Goal: Transaction & Acquisition: Purchase product/service

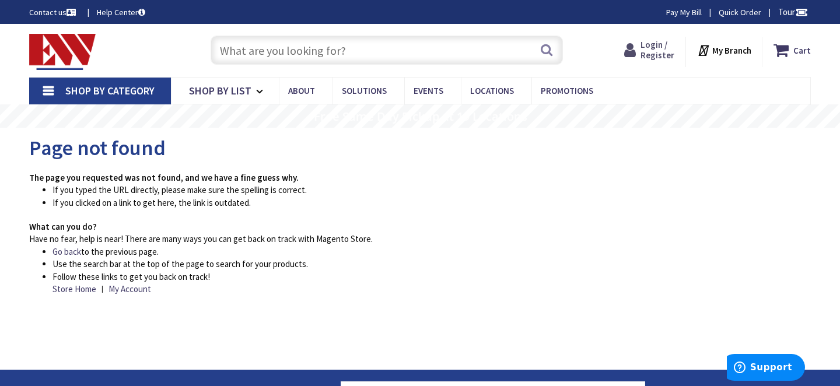
click at [659, 51] on span "Login / Register" at bounding box center [657, 50] width 34 height 22
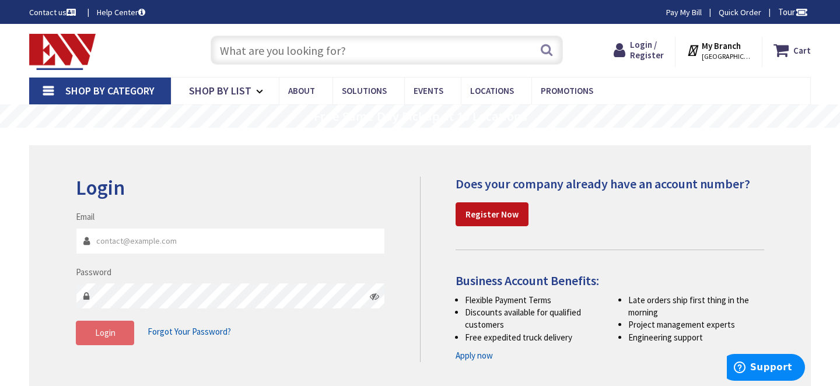
type input "[EMAIL_ADDRESS][DOMAIN_NAME]"
click at [105, 339] on button "Login" at bounding box center [105, 333] width 58 height 24
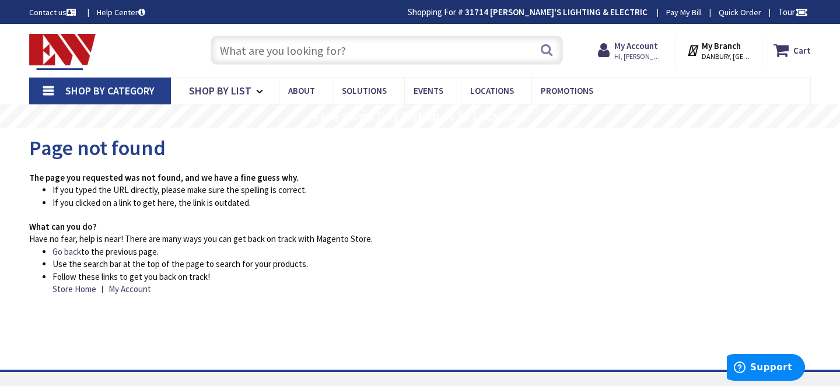
click at [252, 47] on input "text" at bounding box center [387, 50] width 352 height 29
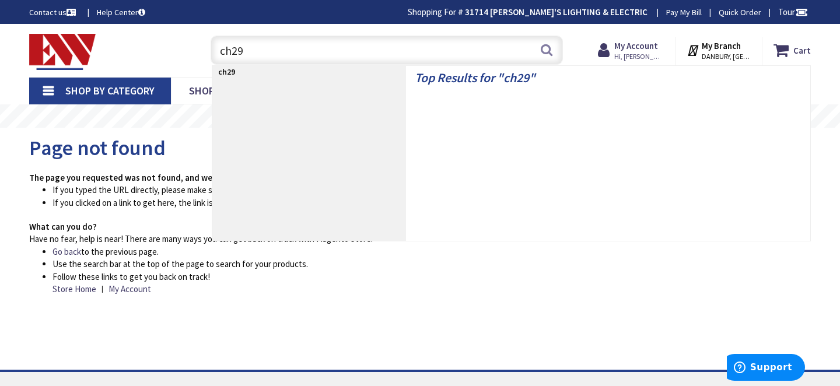
type input "ch290"
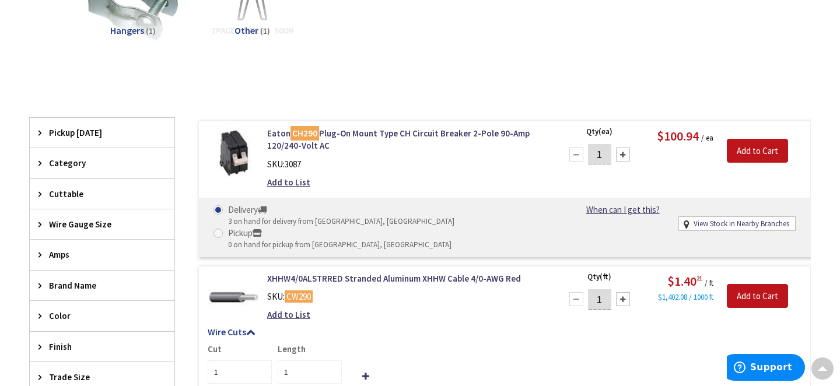
scroll to position [350, 0]
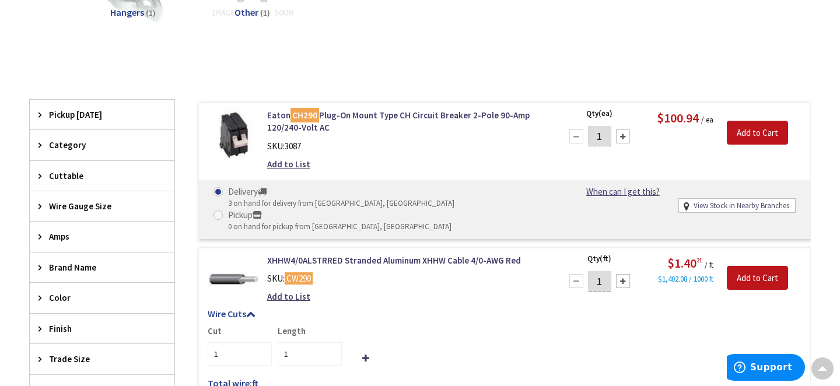
click at [725, 202] on link "View Stock in Nearby Branches" at bounding box center [741, 206] width 96 height 11
select select "data-availability"
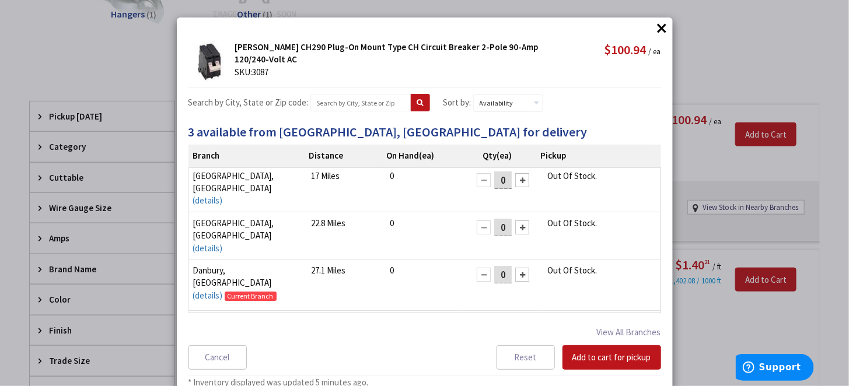
scroll to position [0, 0]
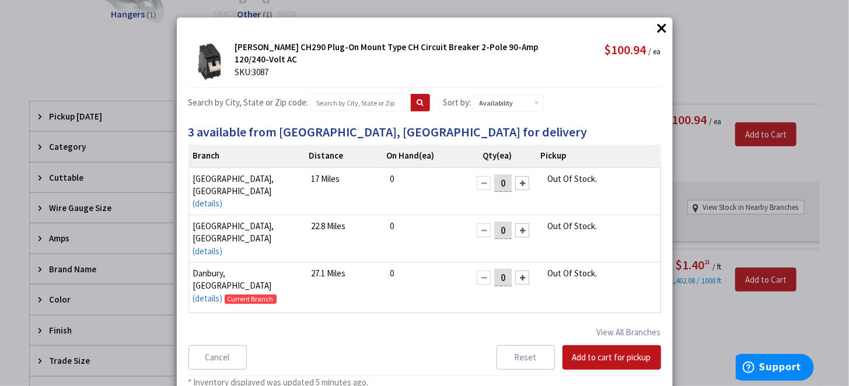
click at [655, 26] on button "×" at bounding box center [661, 27] width 17 height 17
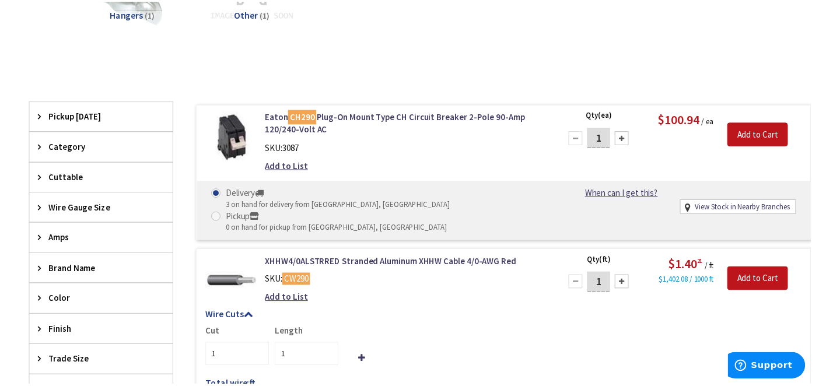
scroll to position [350, 0]
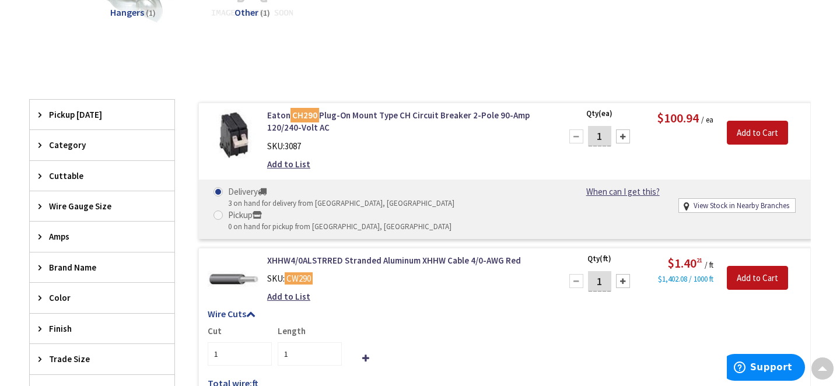
drag, startPoint x: 397, startPoint y: 156, endPoint x: 389, endPoint y: 155, distance: 7.8
click at [396, 156] on div "Eaton CH290 Plug-On Mount Type CH Circuit Breaker 2-Pole 90-Amp 120/240-Volt AC…" at bounding box center [406, 143] width 297 height 68
click at [328, 116] on link "Eaton CH290 Plug-On Mount Type CH Circuit Breaker 2-Pole 90-Amp 120/240-Volt AC" at bounding box center [406, 121] width 279 height 25
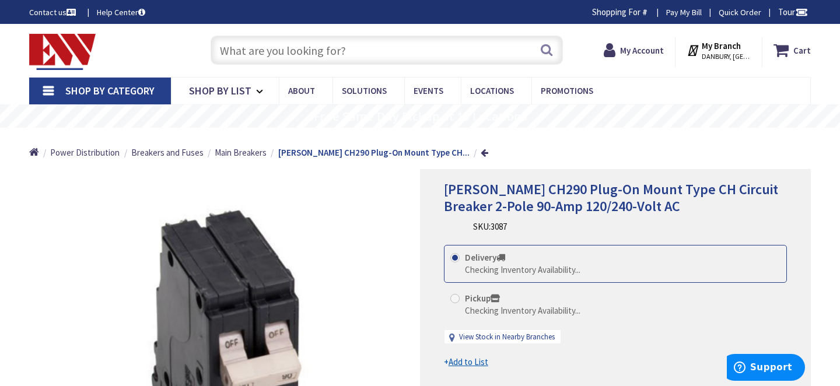
scroll to position [58, 0]
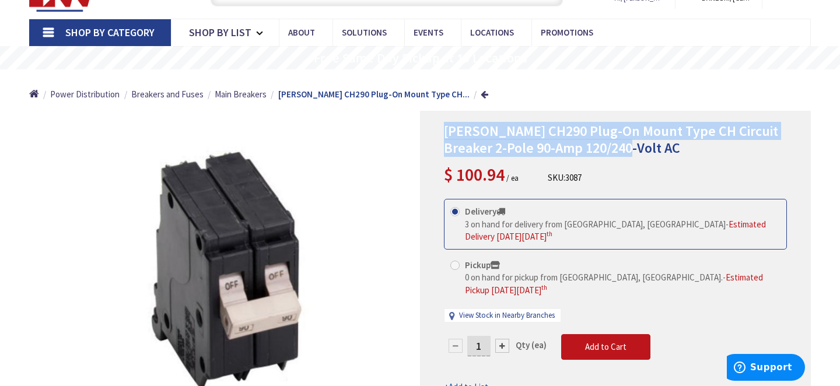
drag, startPoint x: 444, startPoint y: 132, endPoint x: 632, endPoint y: 154, distance: 189.6
click at [634, 154] on h1 "[PERSON_NAME] CH290 Plug-On Mount Type CH Circuit Breaker 2-Pole 90-Amp 120/240…" at bounding box center [615, 140] width 343 height 34
